Goal: Find specific page/section: Find specific page/section

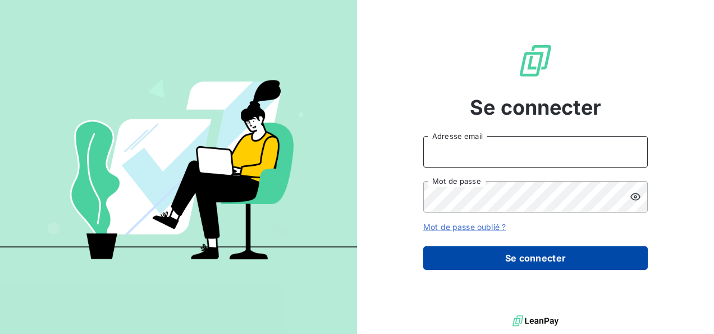
type input "elodie.blanchon@maisonbonifassi.com"
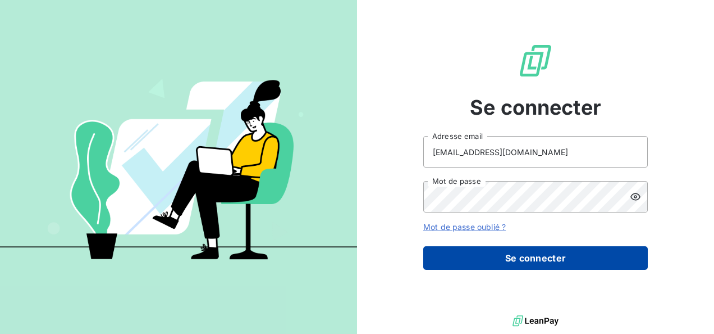
click at [513, 259] on button "Se connecter" at bounding box center [535, 258] width 225 height 24
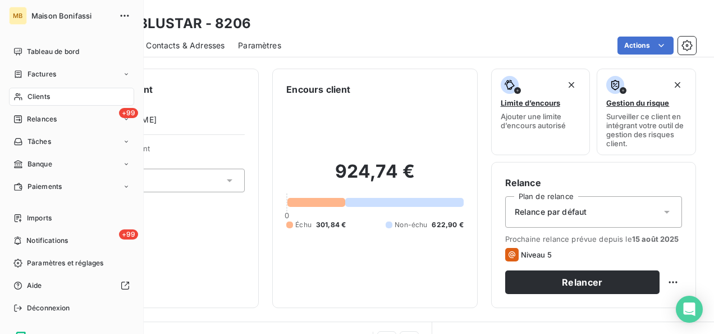
click at [40, 96] on span "Clients" at bounding box center [39, 97] width 22 height 10
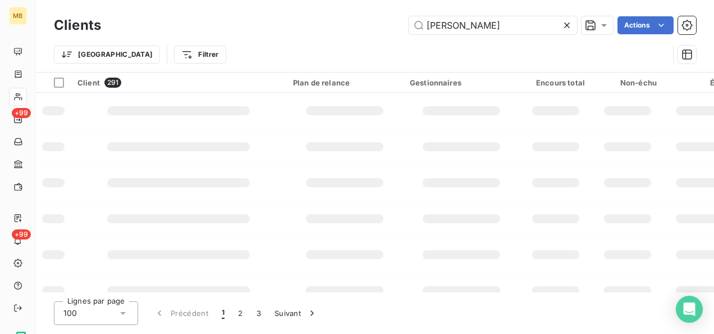
type input "[PERSON_NAME]"
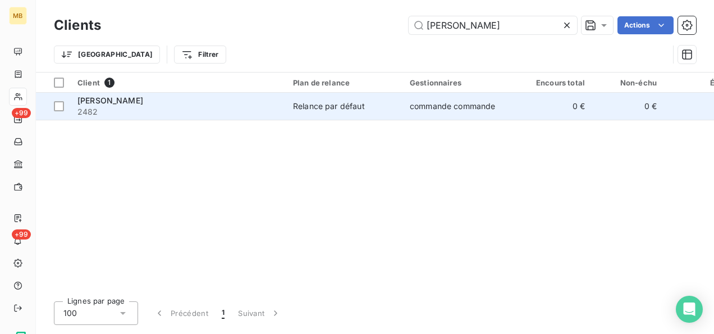
click at [354, 99] on td "Relance par défaut" at bounding box center [344, 106] width 117 height 27
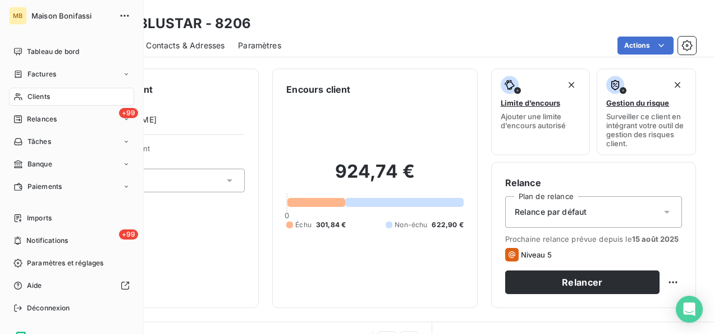
click at [47, 93] on span "Clients" at bounding box center [39, 97] width 22 height 10
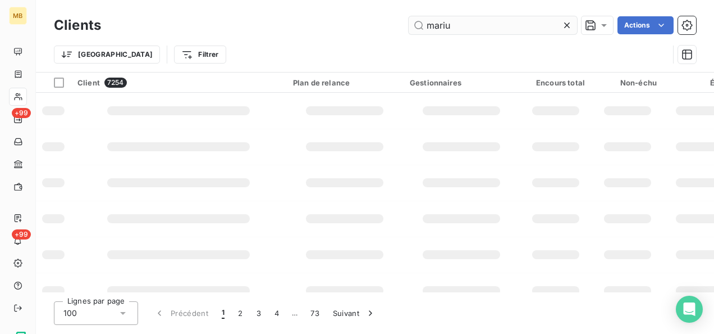
type input "marius"
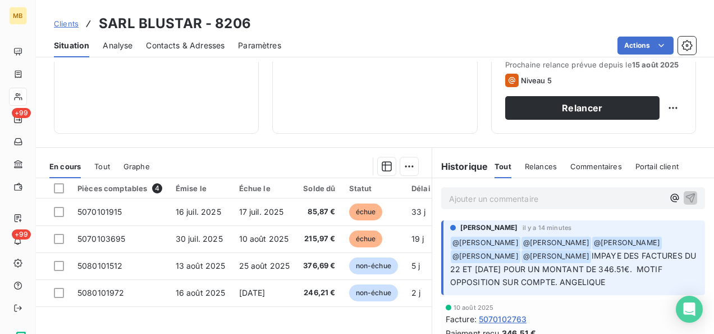
scroll to position [202, 0]
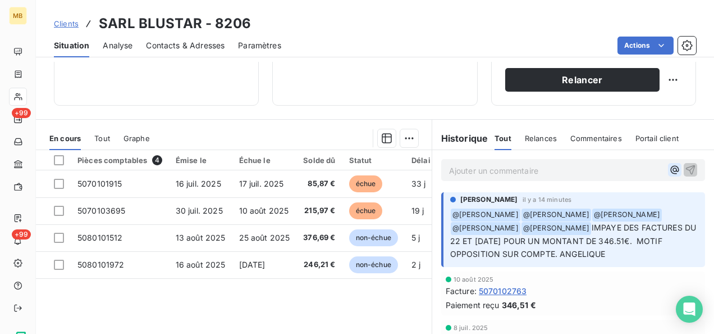
click at [669, 170] on icon "button" at bounding box center [674, 169] width 11 height 11
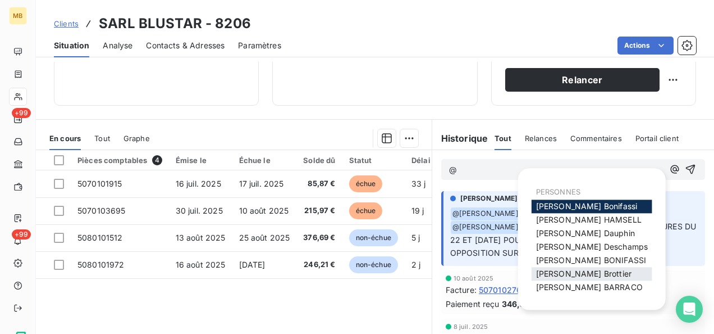
click at [555, 277] on span "Mélissa Brottier" at bounding box center [583, 273] width 95 height 10
click at [669, 165] on icon "button" at bounding box center [674, 169] width 11 height 11
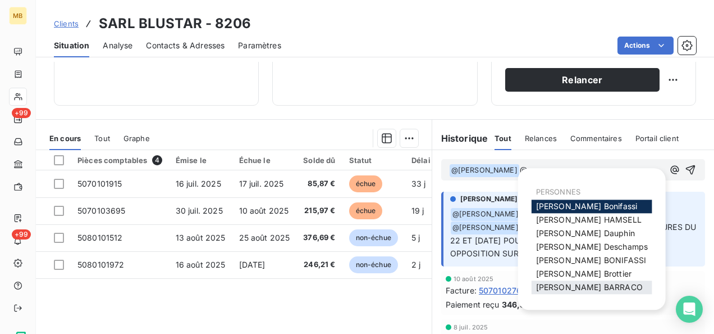
click at [571, 285] on span "Romain BARRACO" at bounding box center [589, 287] width 107 height 10
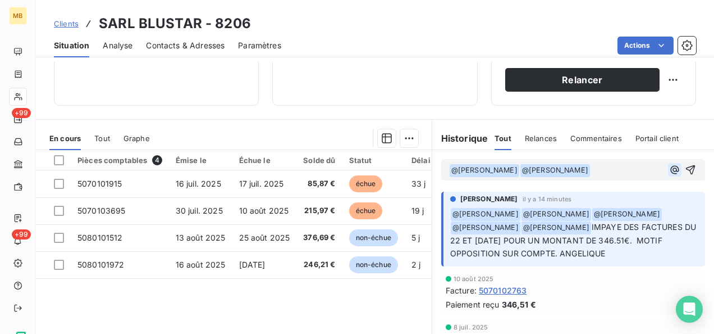
click at [669, 167] on icon "button" at bounding box center [674, 169] width 11 height 11
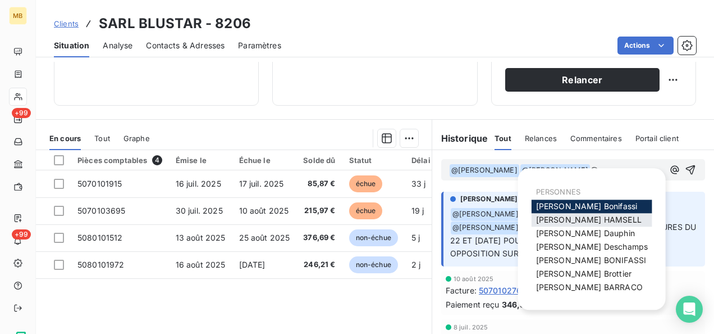
click at [575, 219] on span "FRANCK HAMSELL" at bounding box center [589, 219] width 106 height 10
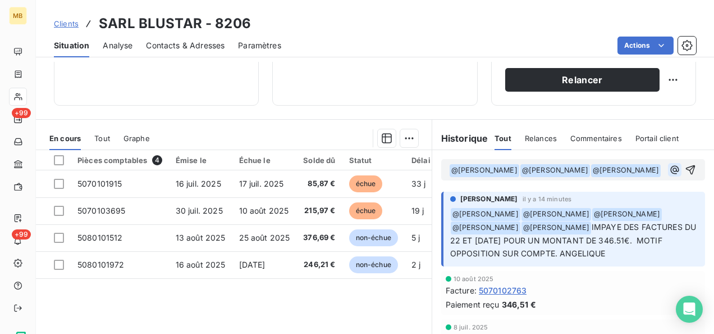
click at [669, 175] on icon "button" at bounding box center [674, 169] width 11 height 11
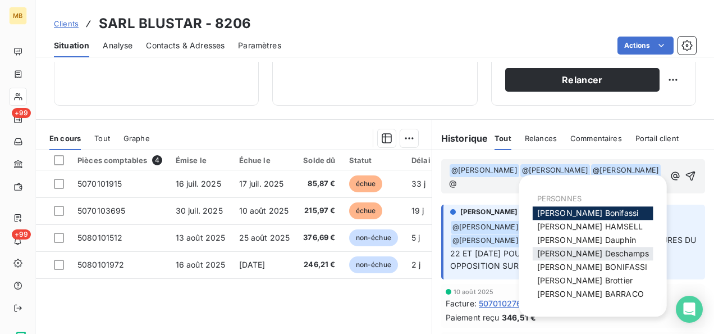
click at [594, 251] on span "Julia Deschamps" at bounding box center [593, 253] width 112 height 10
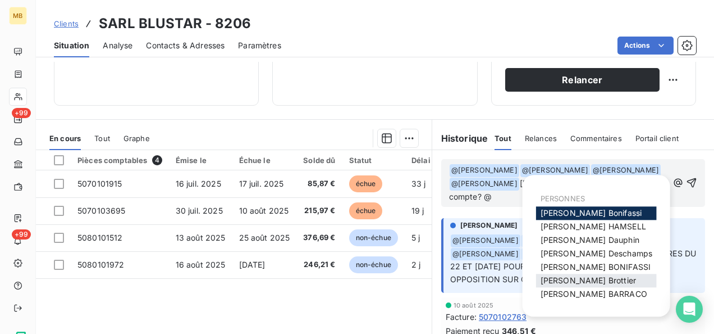
click at [571, 285] on div "Mélissa Brottier" at bounding box center [596, 279] width 121 height 13
click at [571, 283] on span "[PERSON_NAME]" at bounding box center [588, 280] width 95 height 10
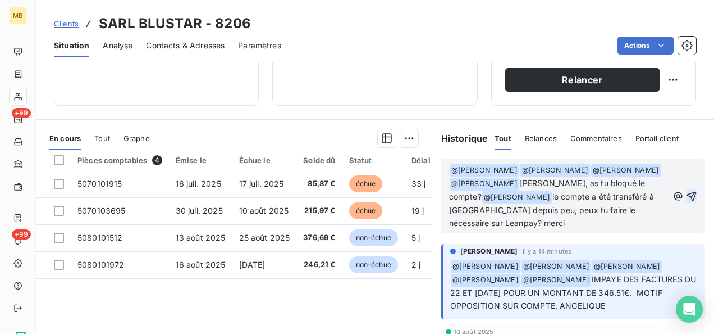
click at [686, 194] on icon "button" at bounding box center [691, 195] width 11 height 11
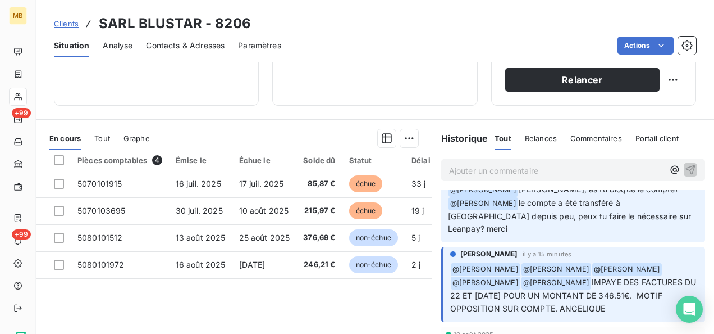
scroll to position [45, 0]
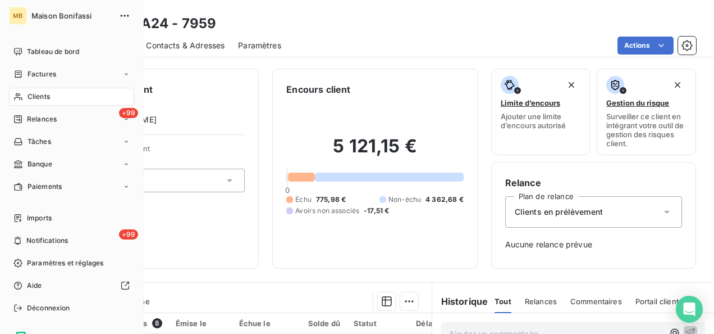
click at [33, 98] on span "Clients" at bounding box center [39, 97] width 22 height 10
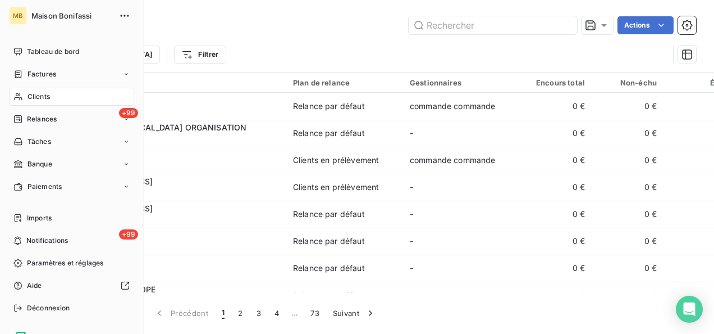
click at [29, 95] on span "Clients" at bounding box center [39, 97] width 22 height 10
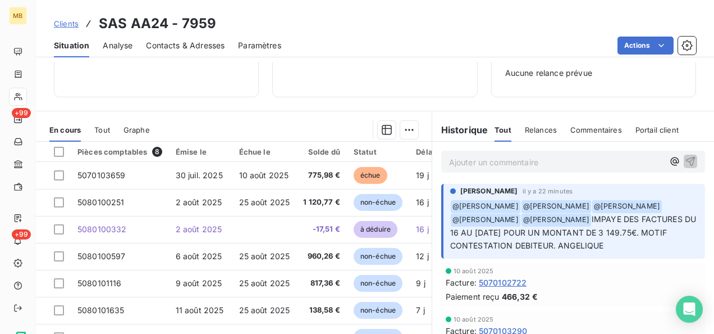
scroll to position [175, 0]
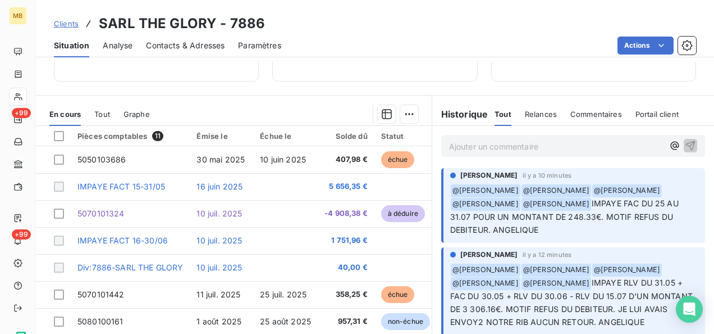
scroll to position [197, 0]
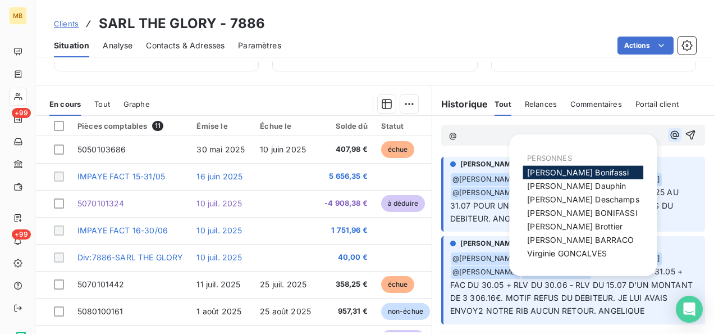
click at [669, 134] on icon "button" at bounding box center [674, 134] width 11 height 11
click at [591, 223] on div "[PERSON_NAME]" at bounding box center [583, 226] width 121 height 13
click at [570, 228] on span "Mélissa Brottier" at bounding box center [574, 226] width 95 height 10
click at [669, 134] on icon "button" at bounding box center [674, 135] width 11 height 11
click at [570, 194] on span "Julia Deschamps" at bounding box center [583, 199] width 112 height 10
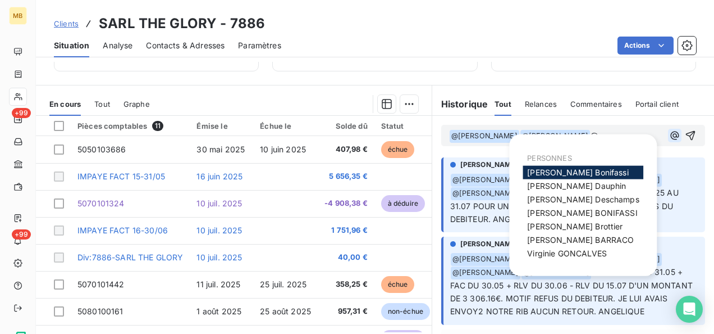
click at [669, 134] on icon "button" at bounding box center [674, 135] width 11 height 11
click at [603, 236] on div "Romain BARRACO" at bounding box center [583, 239] width 121 height 13
click at [572, 240] on span "Romain BARRACO" at bounding box center [580, 240] width 107 height 10
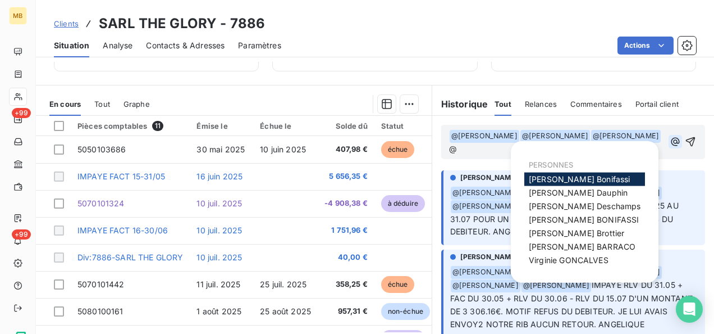
click at [670, 143] on icon "button" at bounding box center [675, 141] width 11 height 11
click at [577, 255] on span "Virginie GONCALVES" at bounding box center [569, 260] width 80 height 10
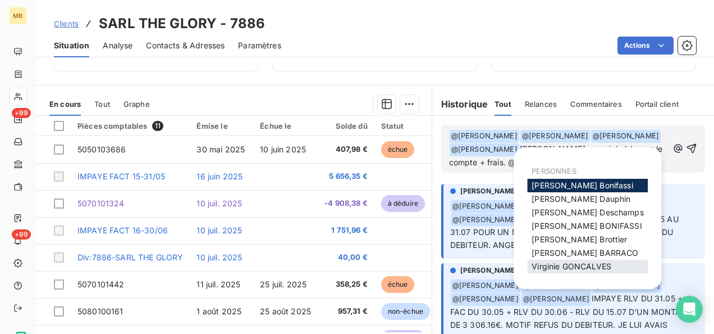
click at [599, 266] on span "Virginie GONCALVES" at bounding box center [572, 266] width 80 height 10
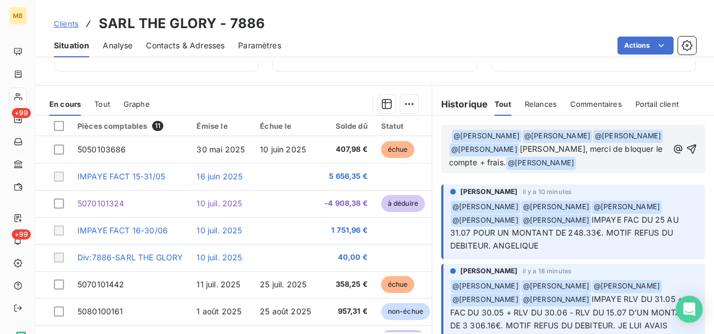
click at [583, 170] on p "@ Mélissa Brottier ﻿ ﻿ @ Julia Deschamps ﻿ ﻿ @ Romain BARRACO ﻿ ﻿ @ Virginie GO…" at bounding box center [558, 149] width 219 height 40
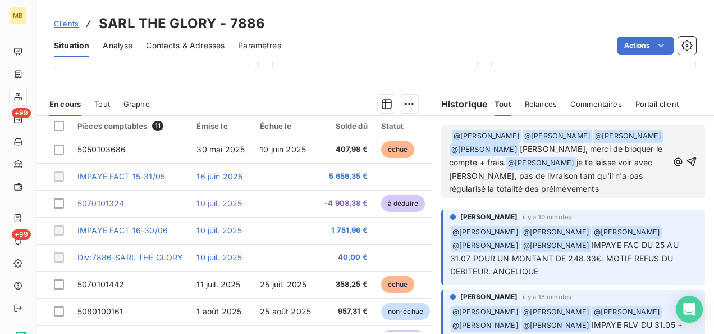
click at [465, 193] on span "je te laisse voir avec César, pas de livraison tant qu'il n'a pas régularisé la…" at bounding box center [552, 175] width 206 height 36
click at [504, 195] on p "@ Mélissa Brottier ﻿ ﻿ @ Julia Deschamps ﻿ ﻿ @ Romain BARRACO ﻿ ﻿ @ Virginie GO…" at bounding box center [558, 162] width 219 height 66
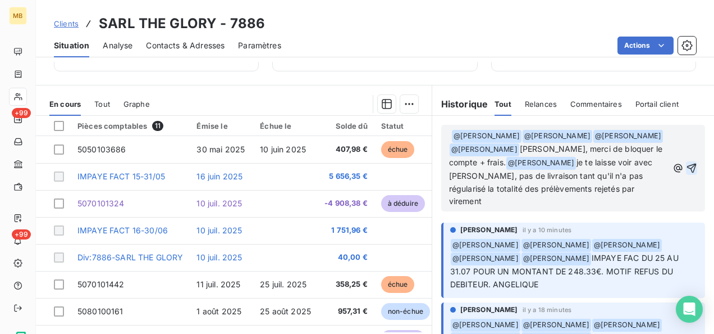
click at [686, 168] on icon "button" at bounding box center [691, 167] width 11 height 11
